Goal: Information Seeking & Learning: Learn about a topic

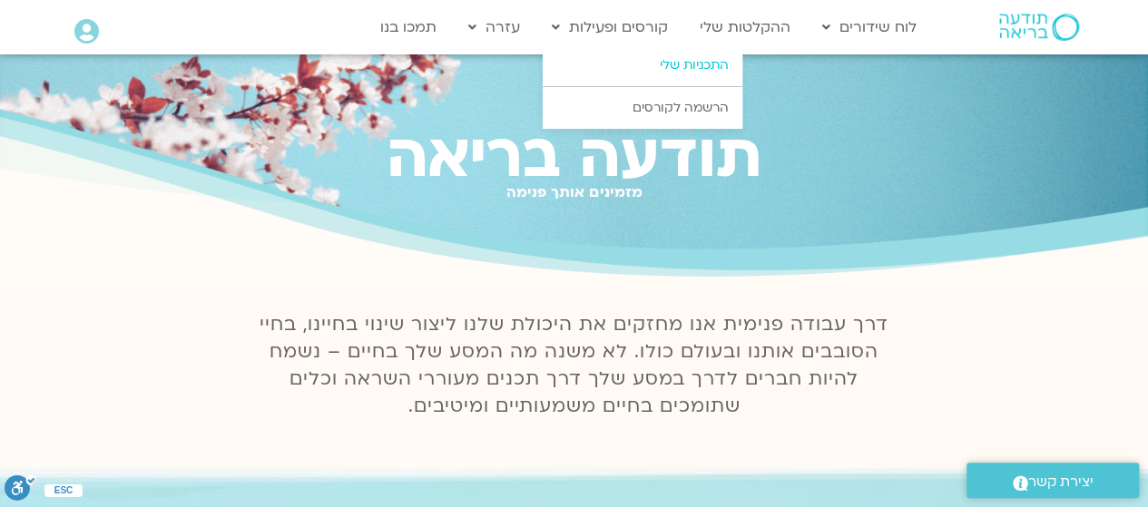
click at [659, 67] on link "התכניות שלי" at bounding box center [642, 65] width 200 height 42
click at [668, 119] on link "הרשמה לקורסים" at bounding box center [642, 108] width 200 height 42
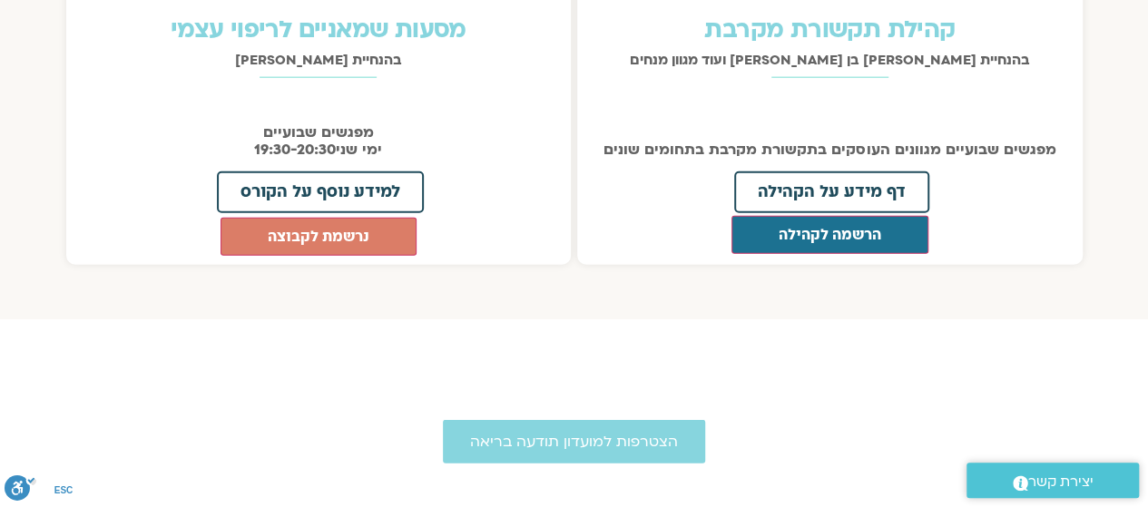
scroll to position [2164, 0]
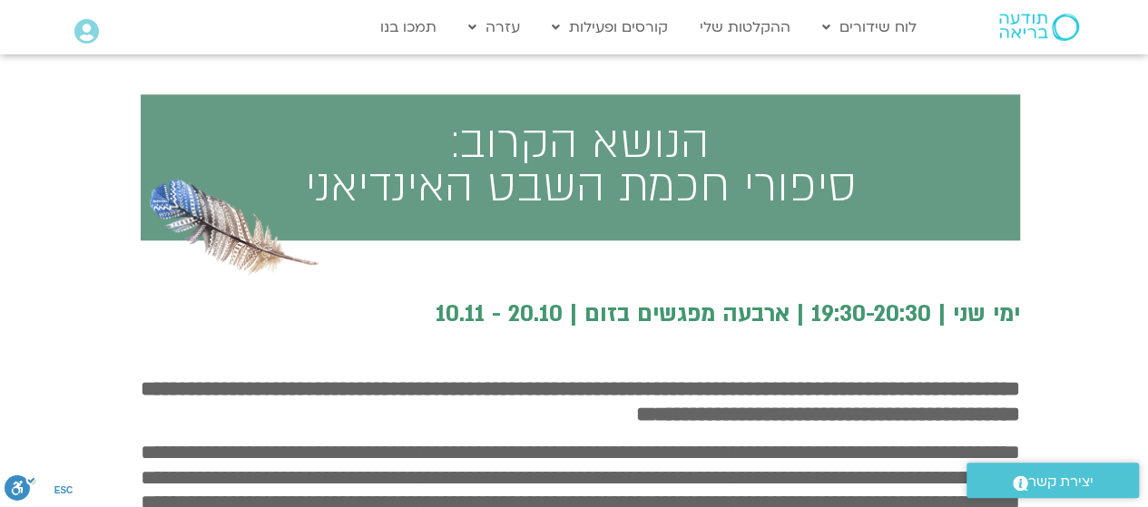
scroll to position [775, 0]
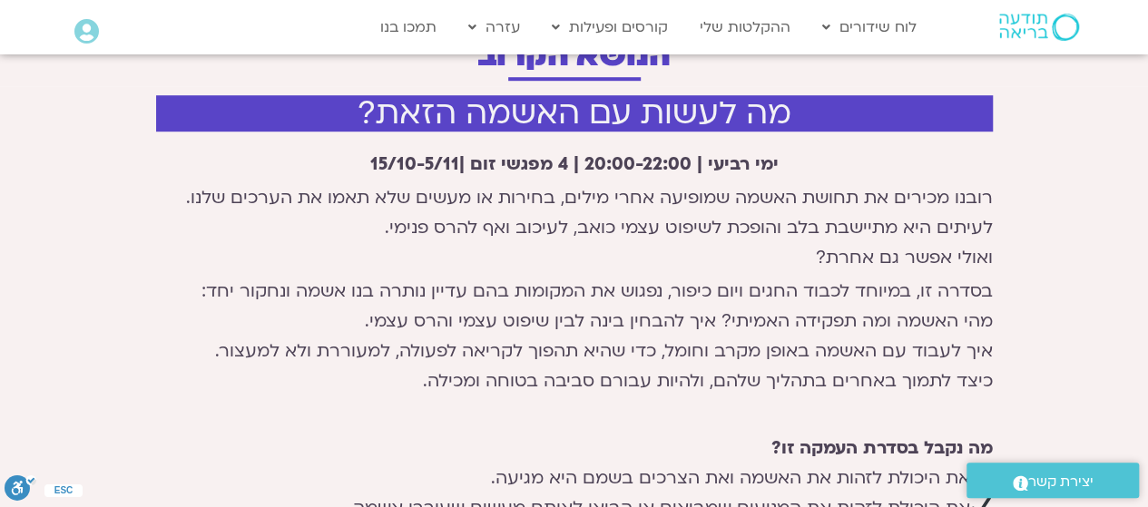
scroll to position [572, 0]
